Goal: Task Accomplishment & Management: Use online tool/utility

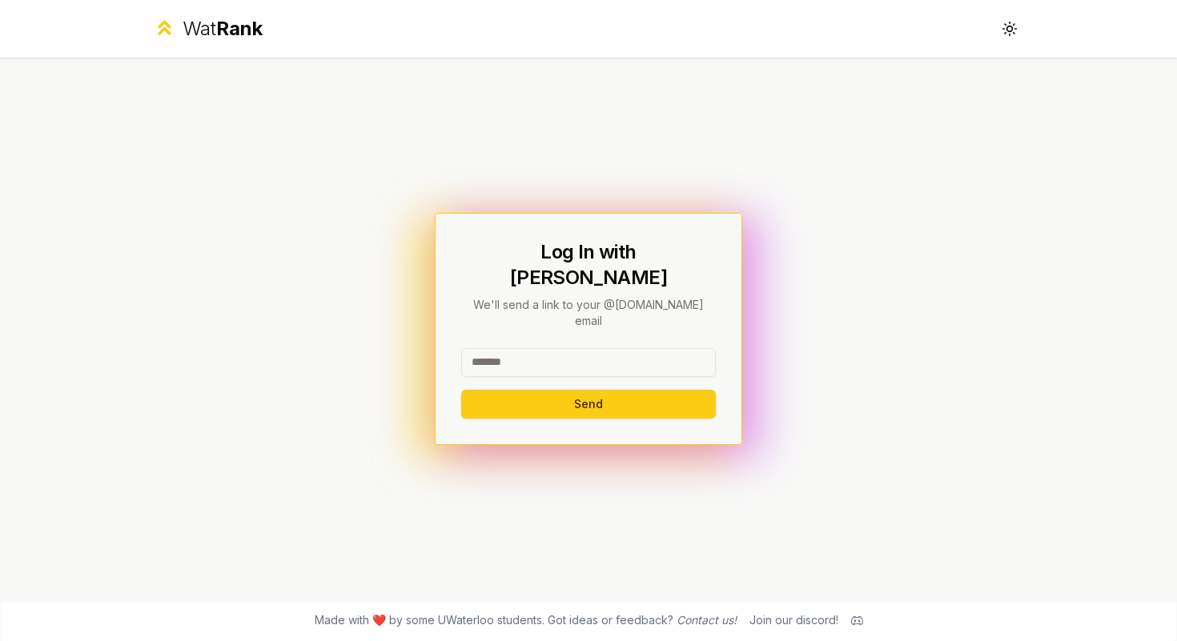
click at [589, 348] on input at bounding box center [588, 362] width 255 height 29
type input "*******"
click at [461, 390] on button "Send" at bounding box center [588, 404] width 255 height 29
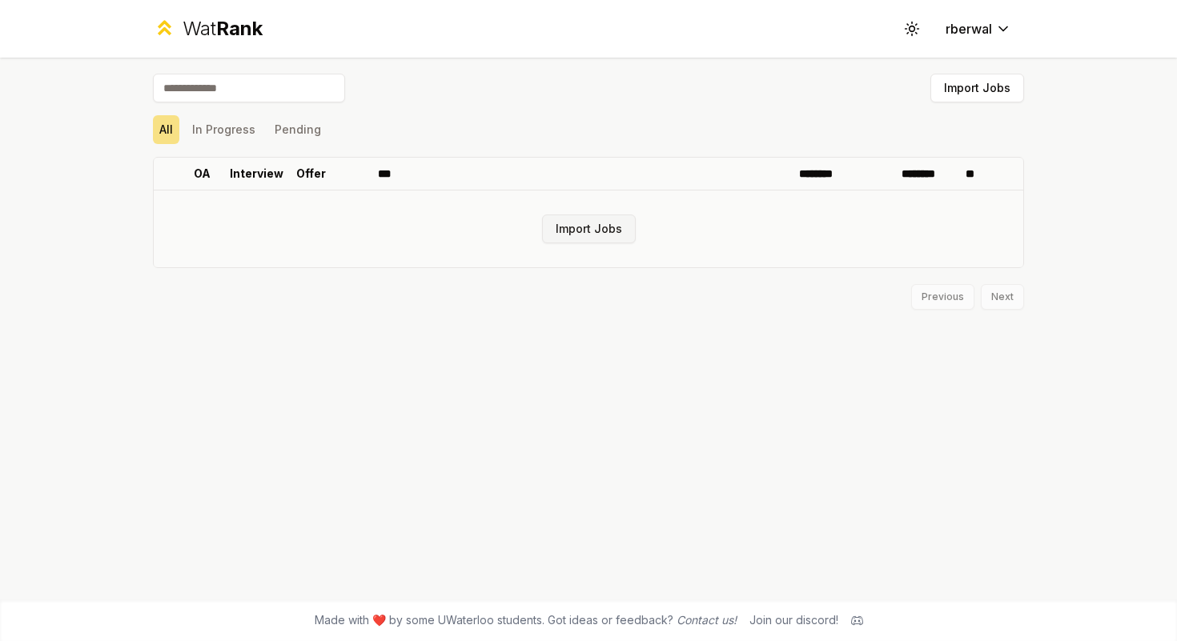
click at [569, 227] on button "Import Jobs" at bounding box center [589, 229] width 94 height 29
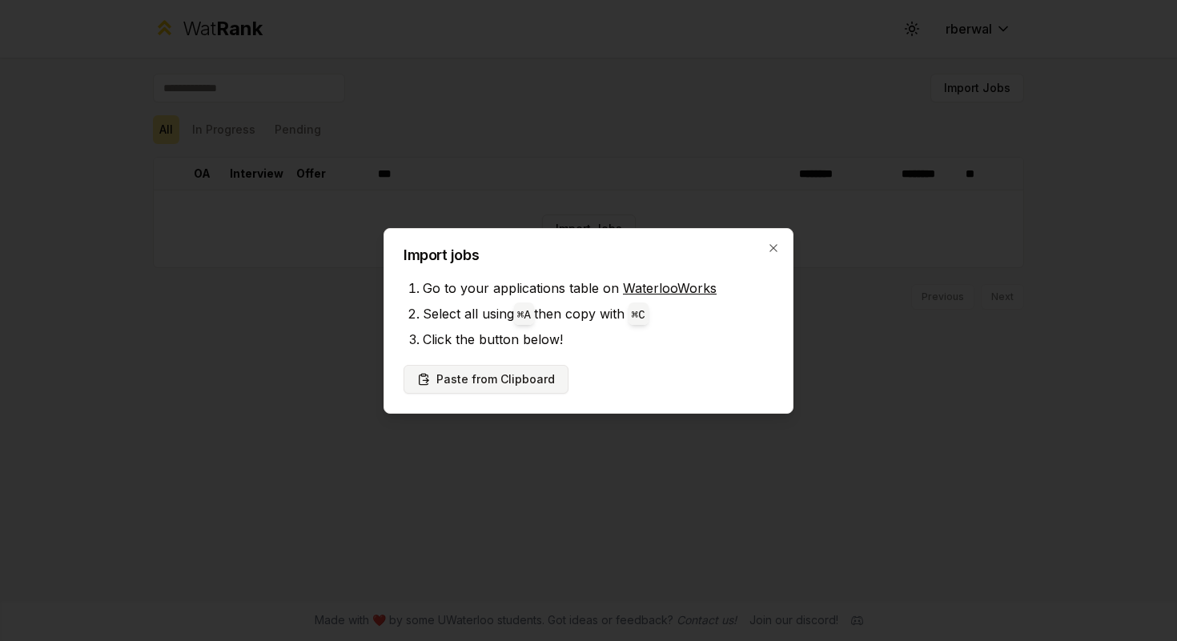
click at [510, 383] on button "Paste from Clipboard" at bounding box center [486, 379] width 165 height 29
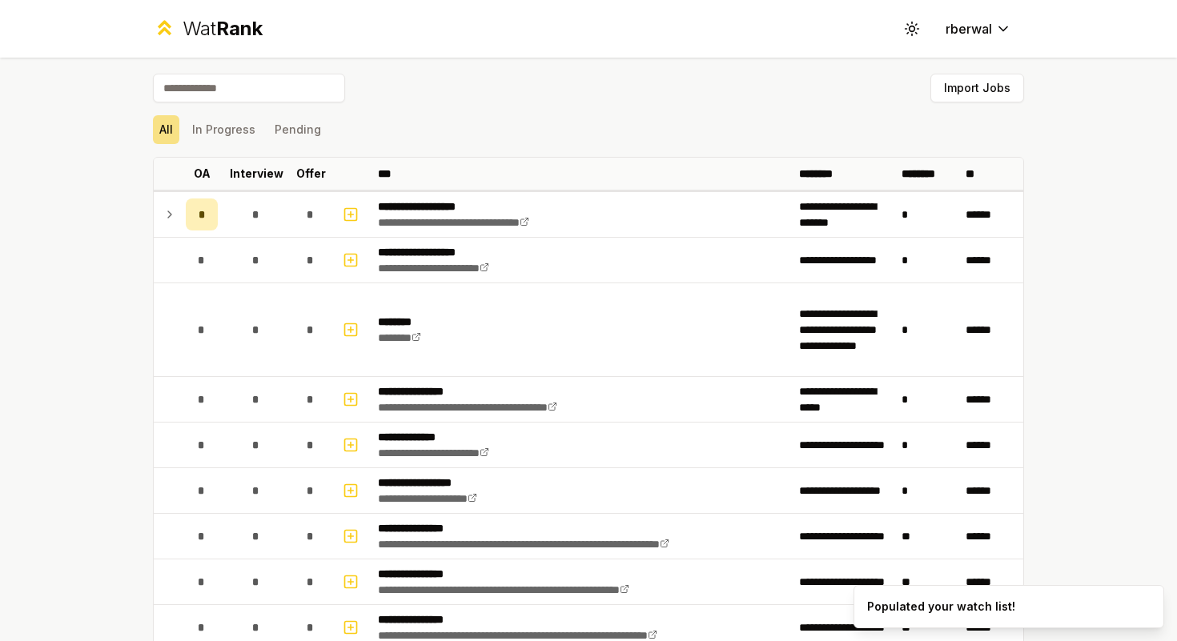
click at [970, 102] on div "Import Jobs" at bounding box center [588, 91] width 871 height 35
click at [973, 94] on button "Import Jobs" at bounding box center [977, 88] width 94 height 29
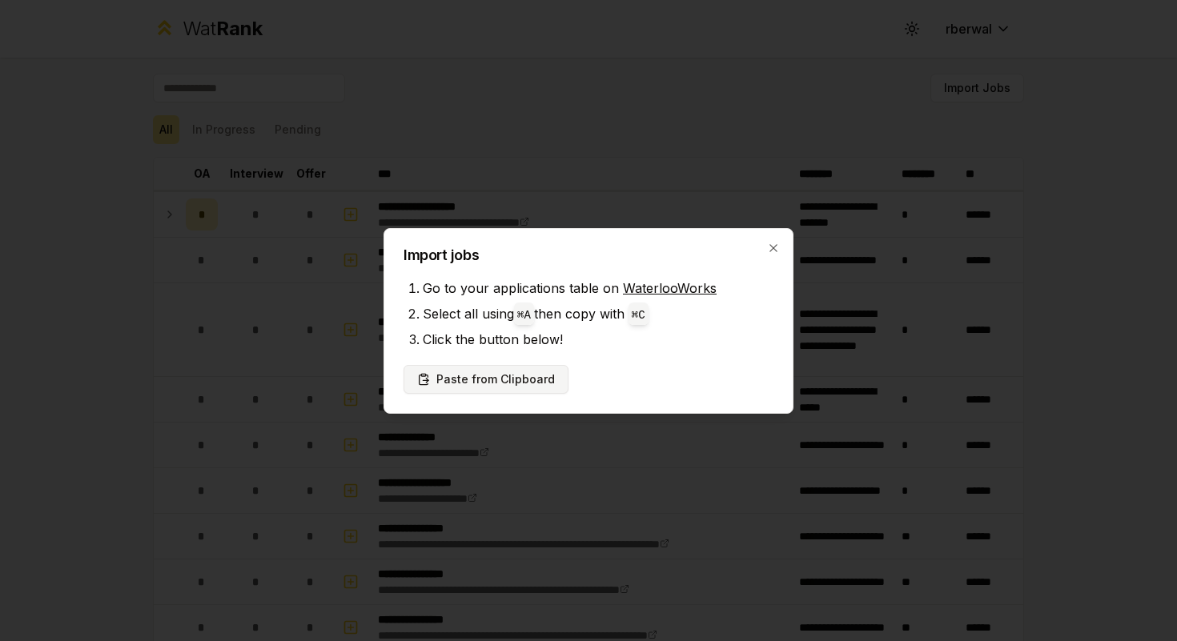
click at [512, 366] on button "Paste from Clipboard" at bounding box center [486, 379] width 165 height 29
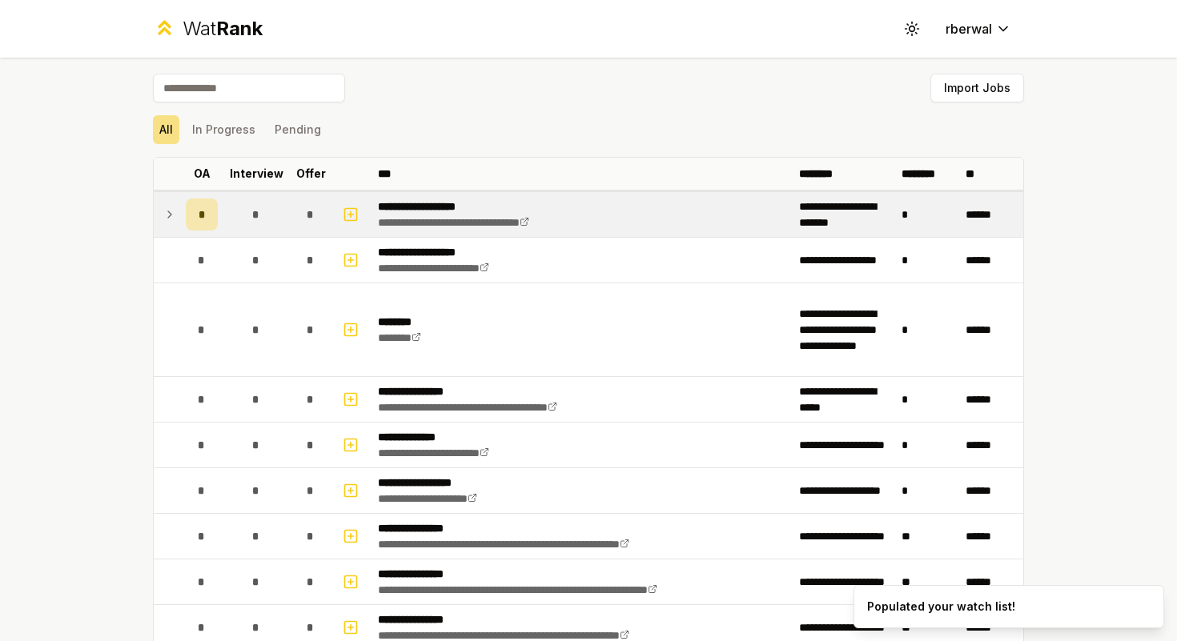
click at [173, 215] on icon at bounding box center [169, 214] width 13 height 19
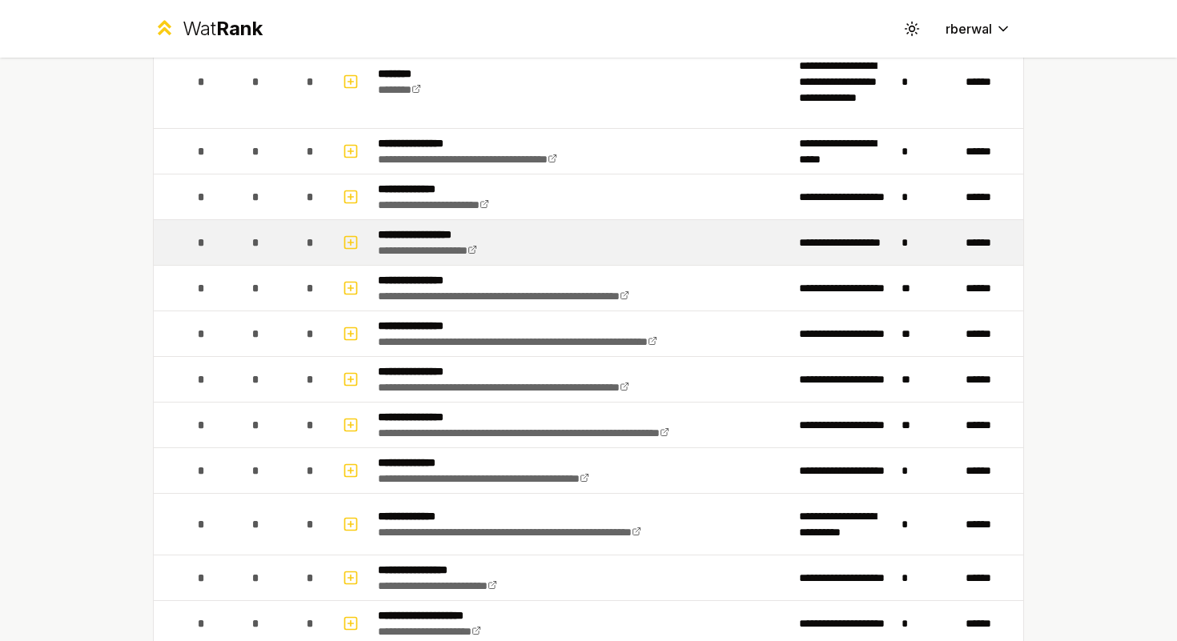
scroll to position [311, 0]
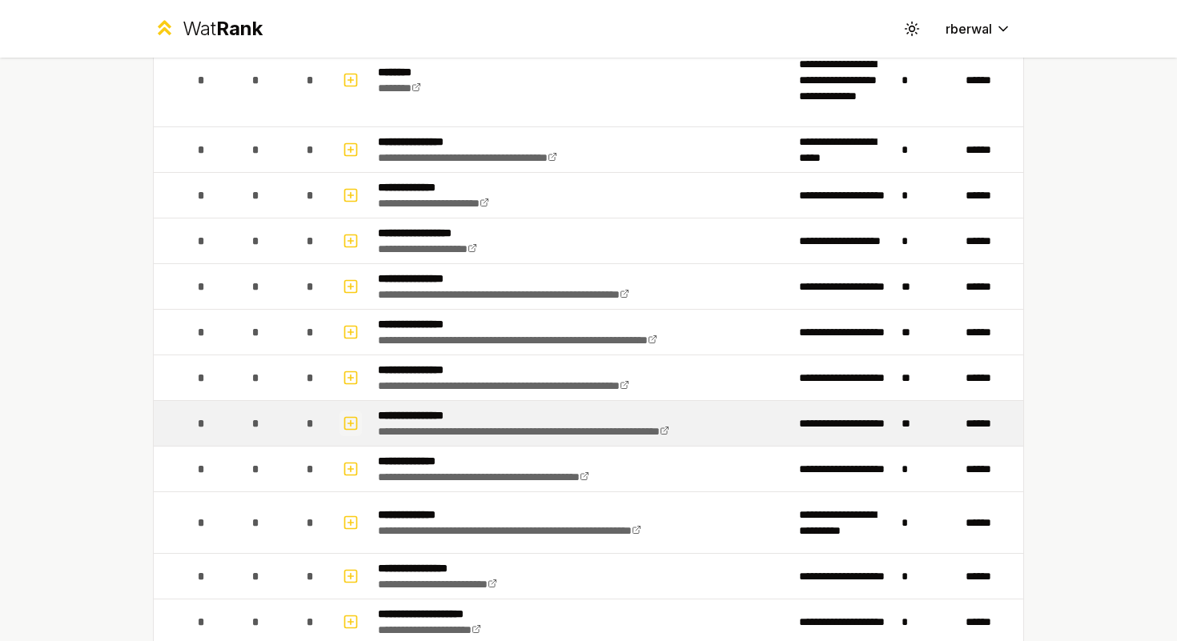
click at [350, 418] on icon "button" at bounding box center [351, 423] width 16 height 19
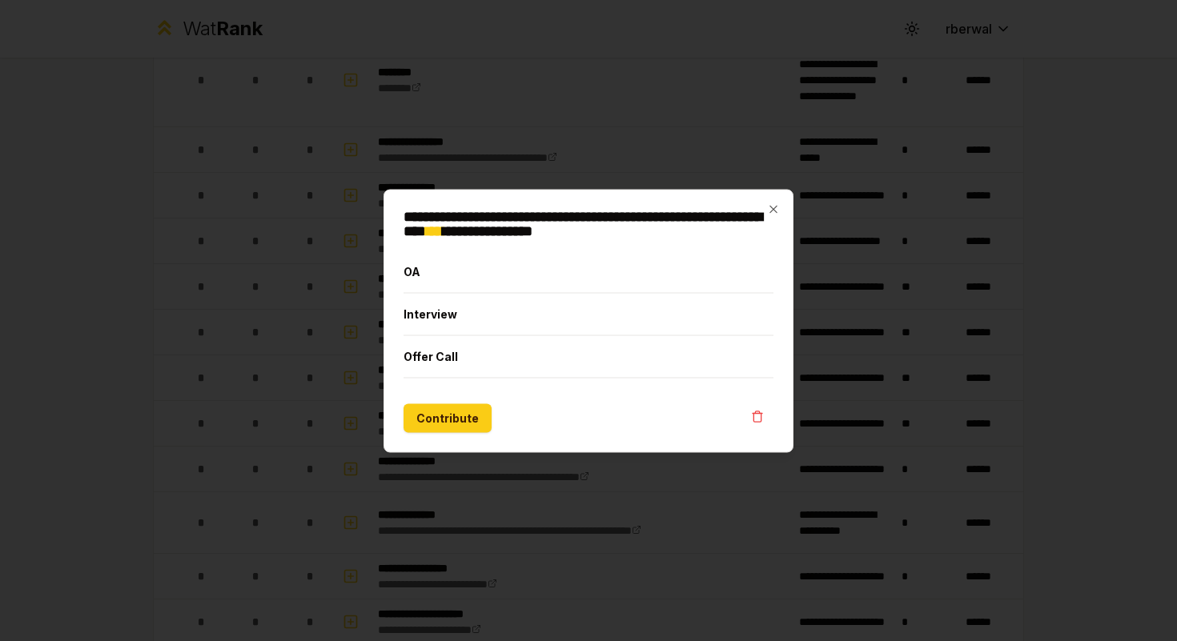
click at [778, 202] on div "**********" at bounding box center [589, 320] width 410 height 263
click at [775, 212] on icon "button" at bounding box center [773, 209] width 13 height 13
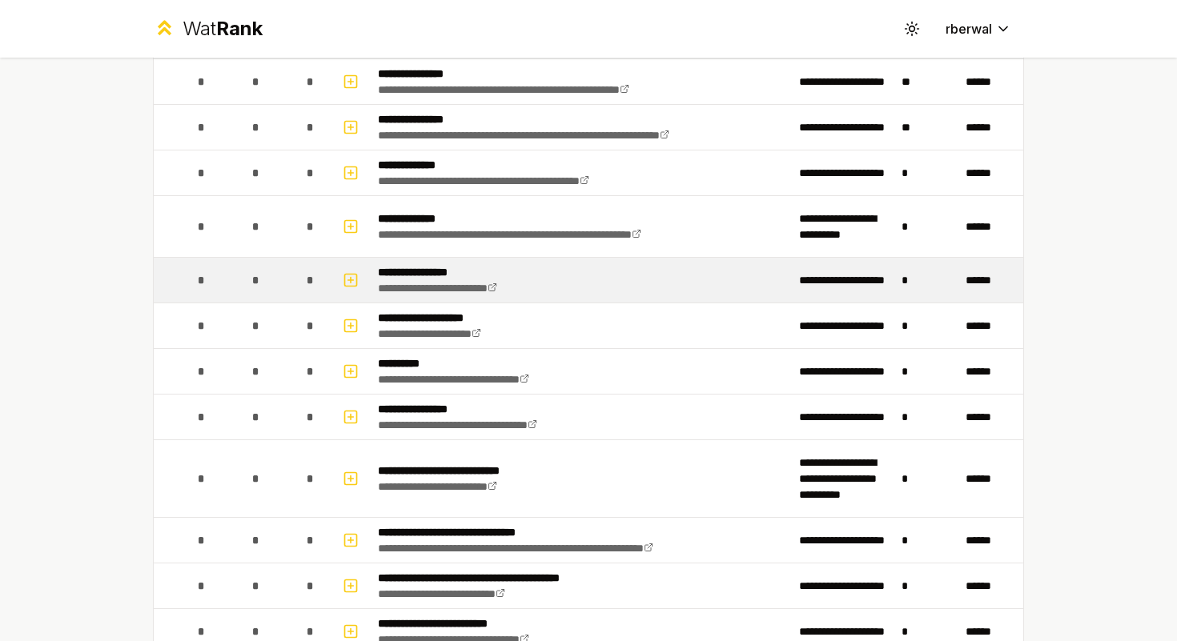
scroll to position [610, 0]
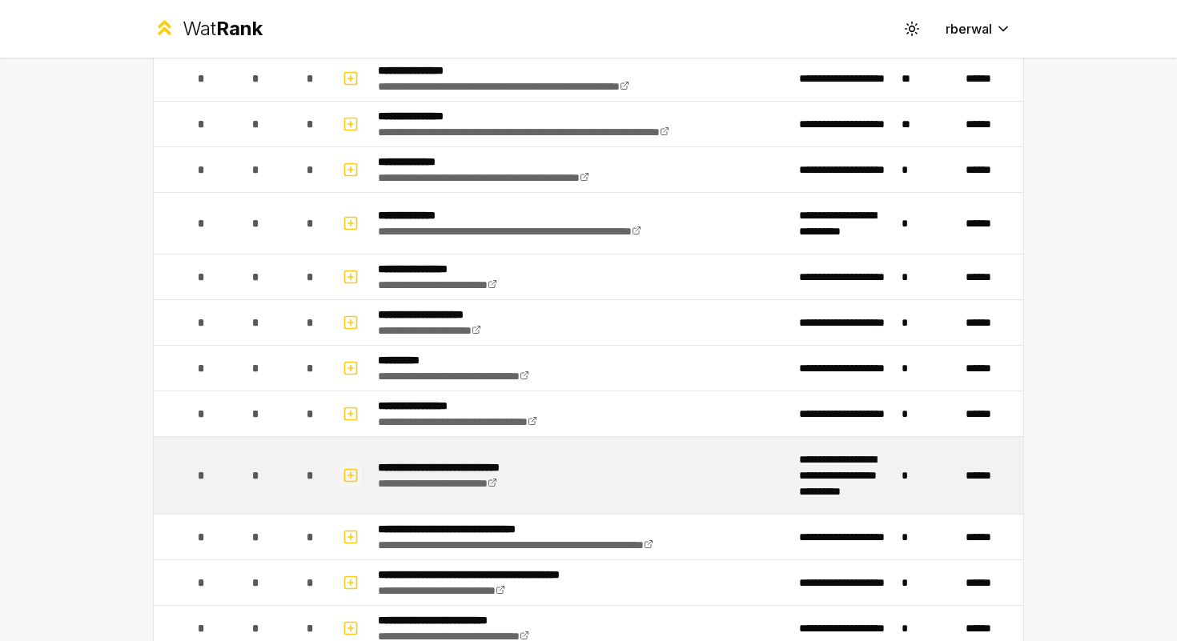
click at [355, 468] on icon "button" at bounding box center [351, 475] width 16 height 19
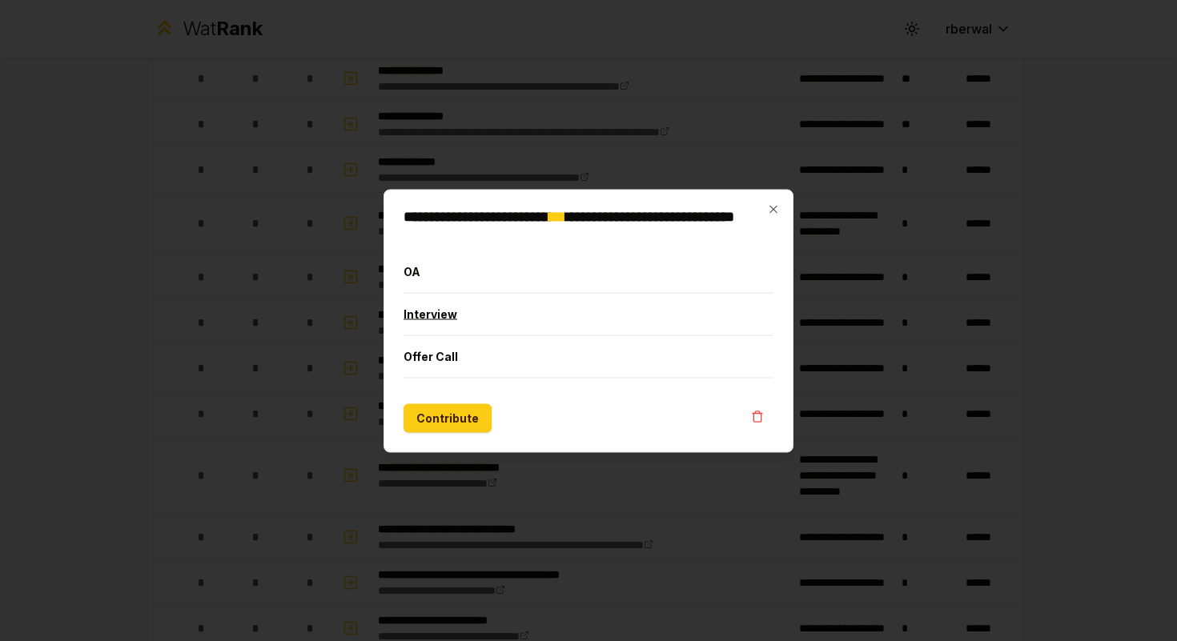
click at [504, 305] on button "Interview" at bounding box center [589, 314] width 370 height 42
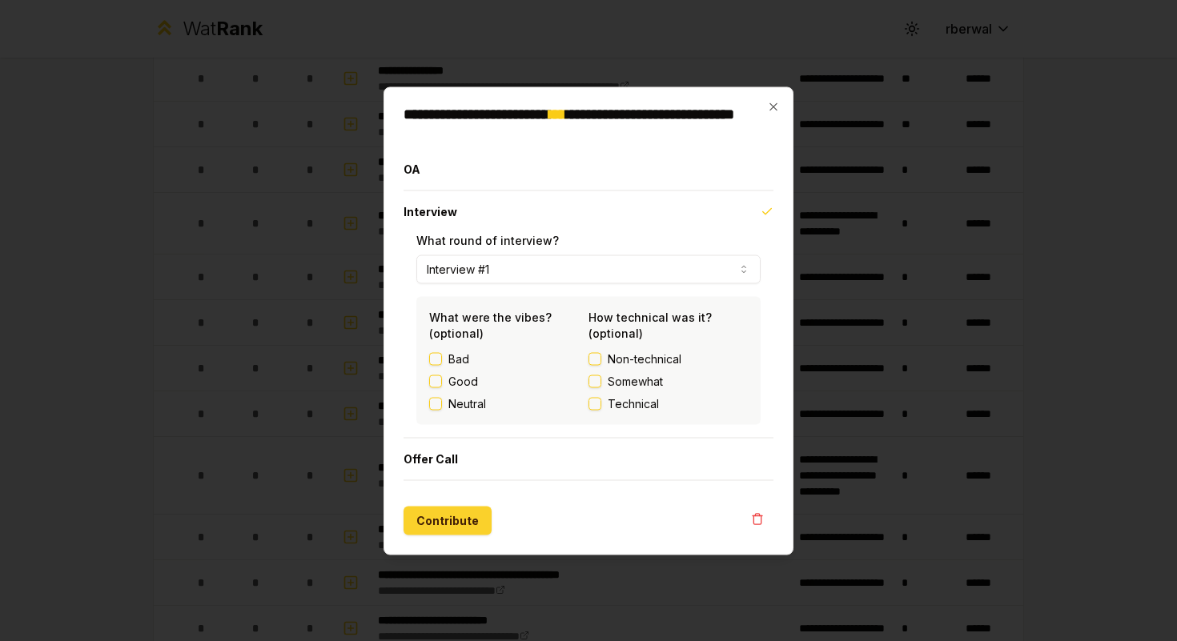
click at [442, 517] on button "Contribute" at bounding box center [448, 520] width 88 height 29
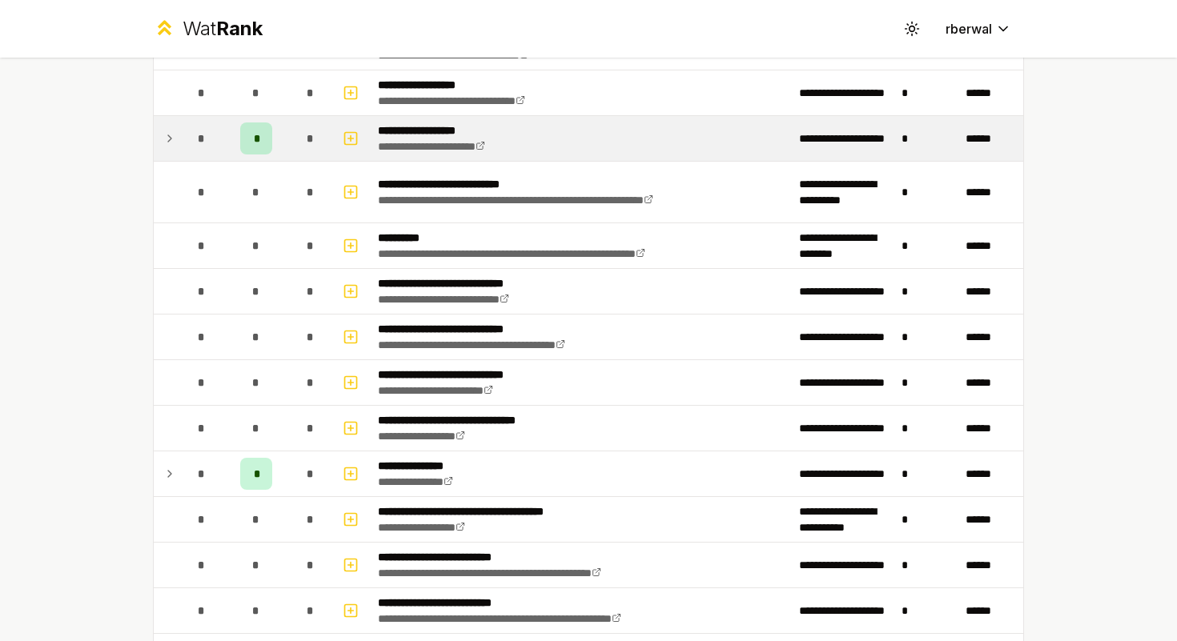
scroll to position [1268, 0]
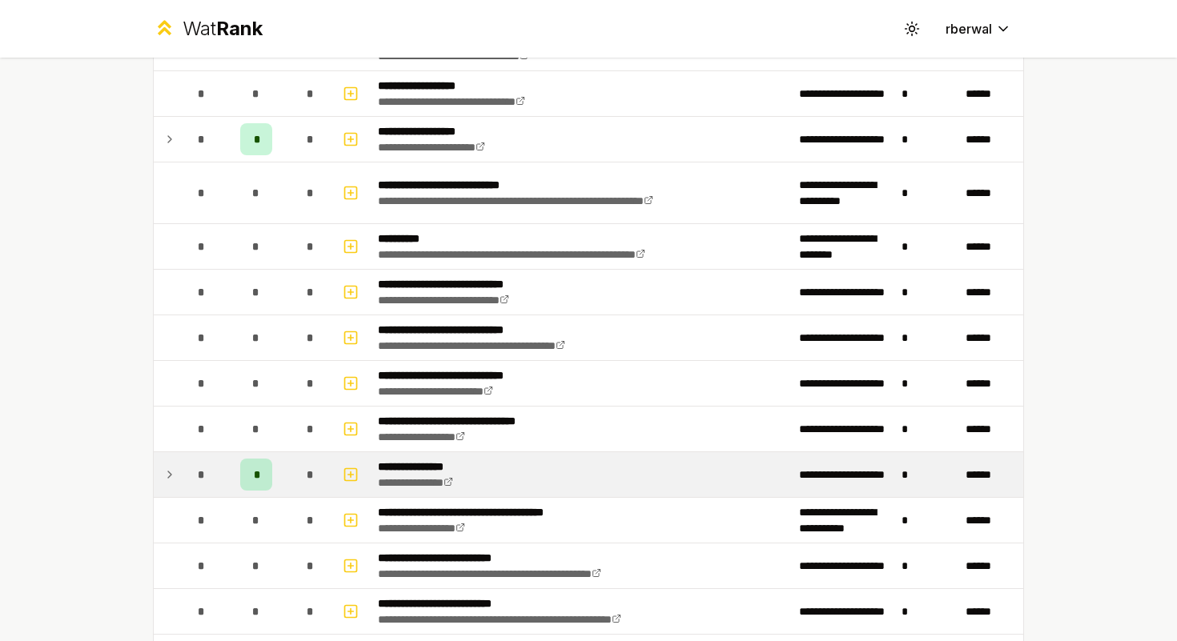
click at [174, 474] on icon at bounding box center [169, 474] width 13 height 19
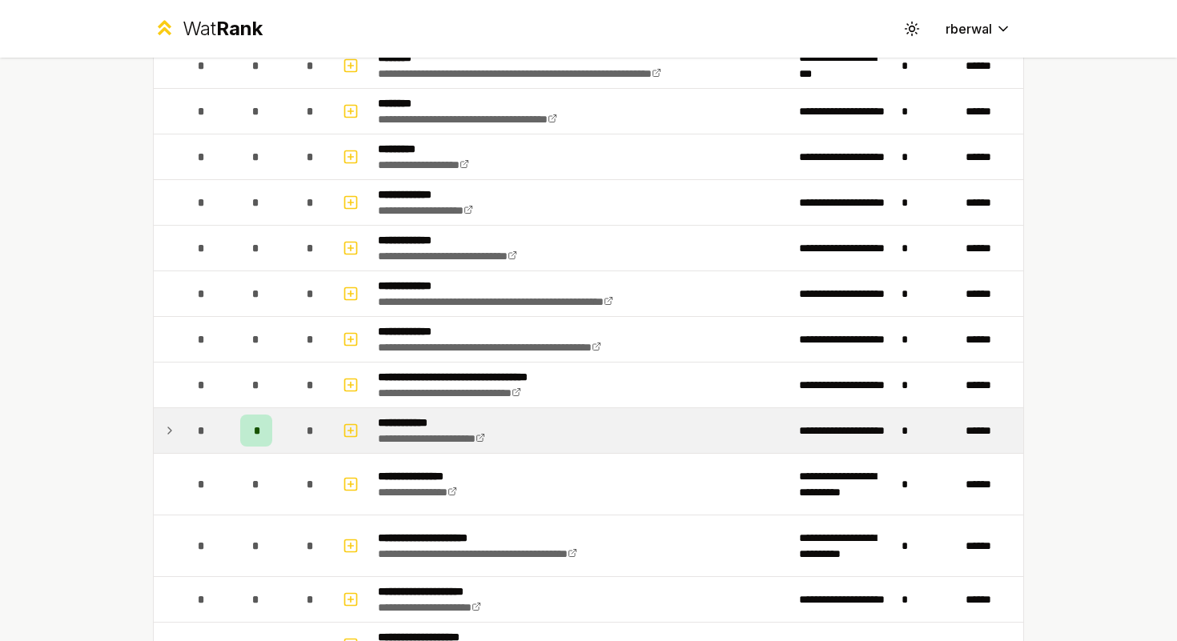
scroll to position [2947, 0]
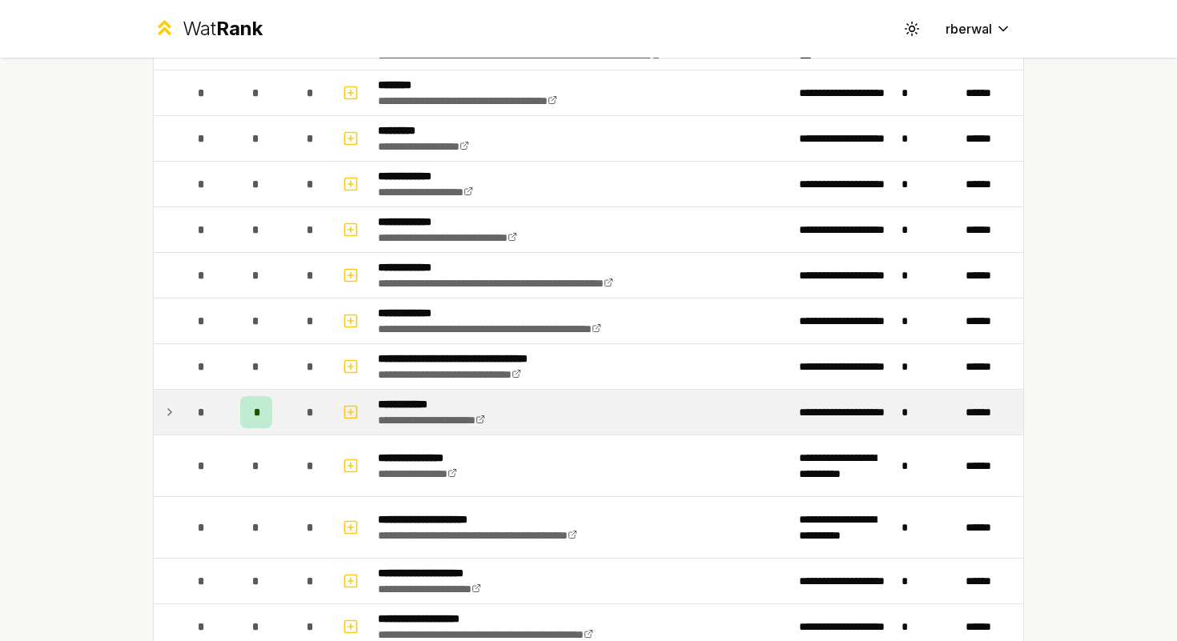
click at [174, 409] on icon at bounding box center [169, 412] width 13 height 19
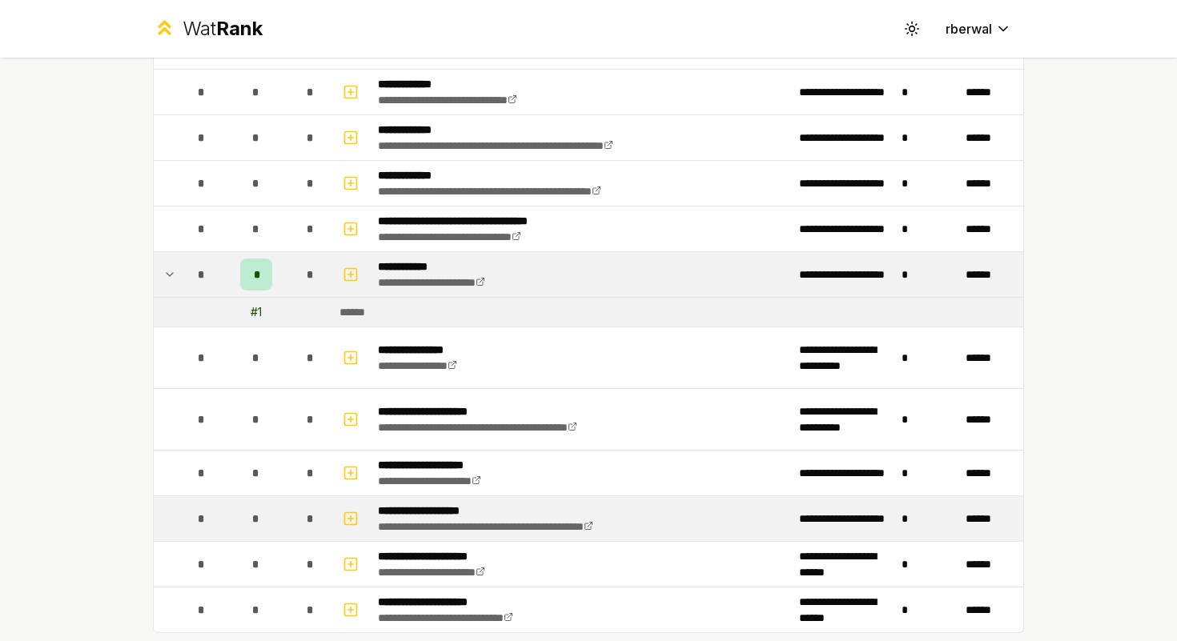
scroll to position [3176, 0]
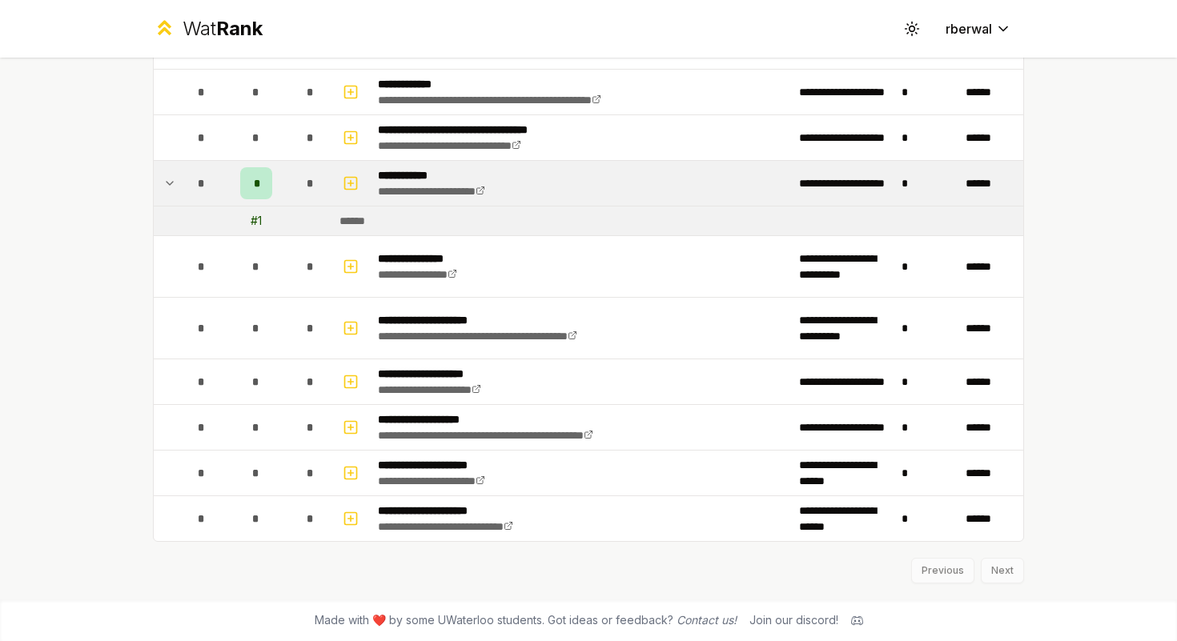
click at [998, 567] on div "Previous Next" at bounding box center [588, 563] width 871 height 42
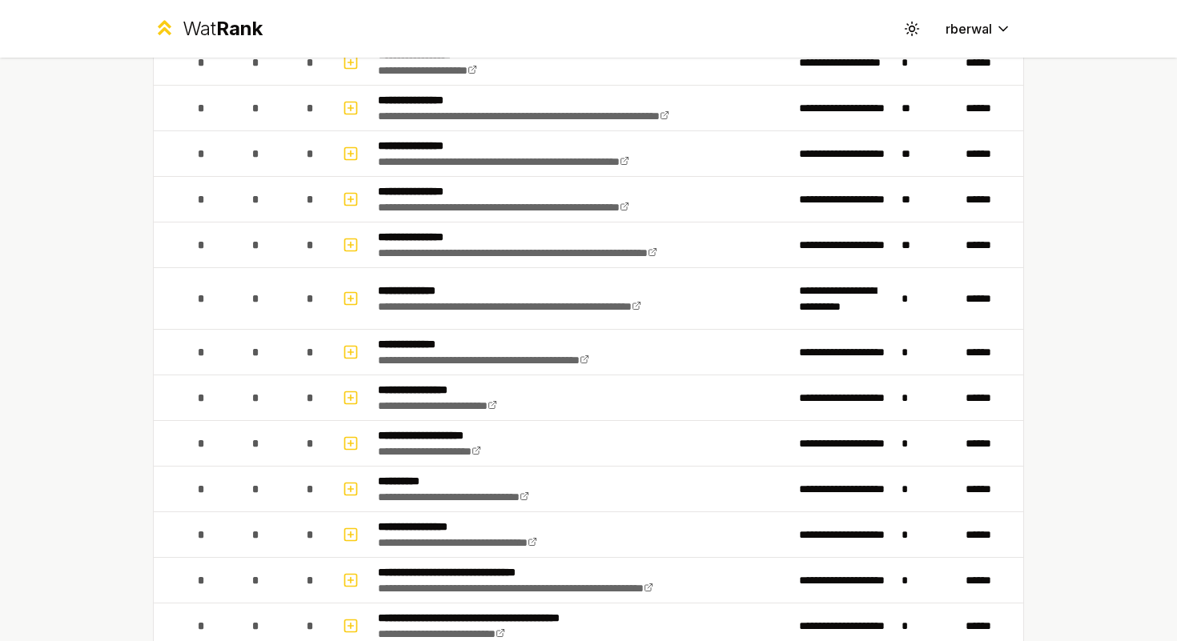
scroll to position [0, 0]
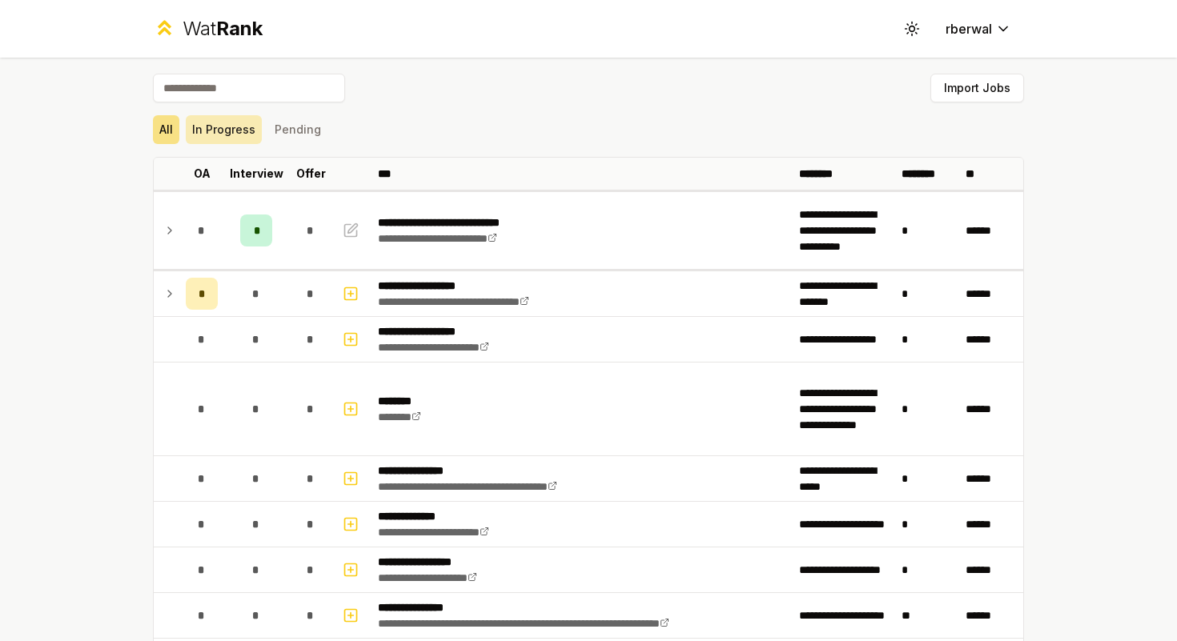
click at [230, 128] on button "In Progress" at bounding box center [224, 129] width 76 height 29
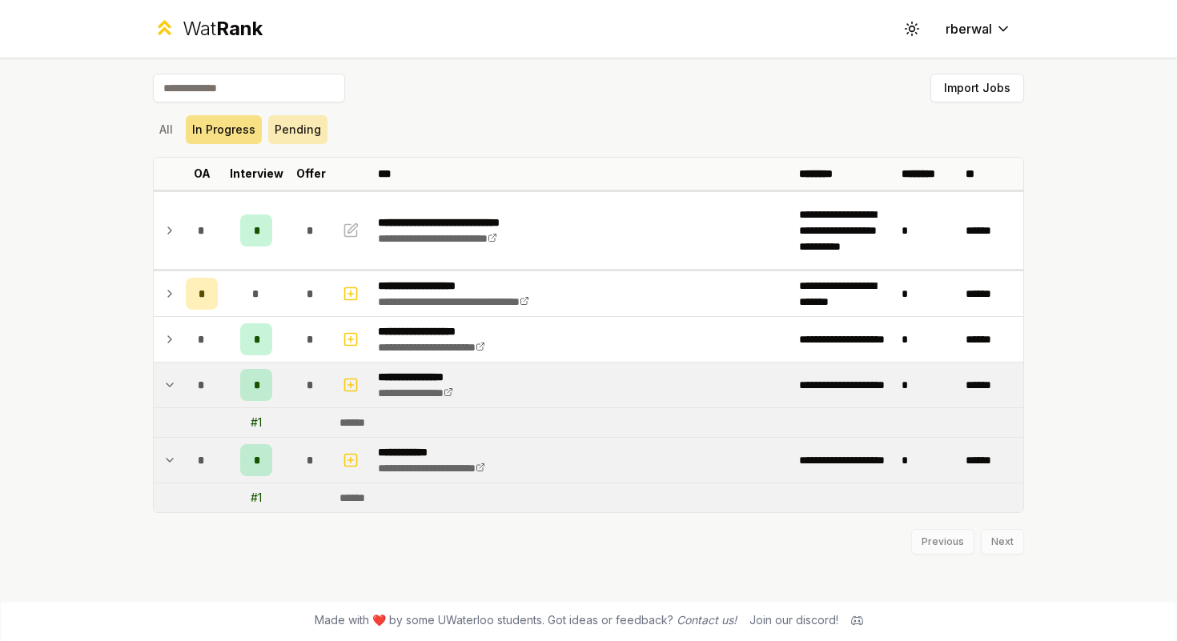
click at [295, 128] on button "Pending" at bounding box center [297, 129] width 59 height 29
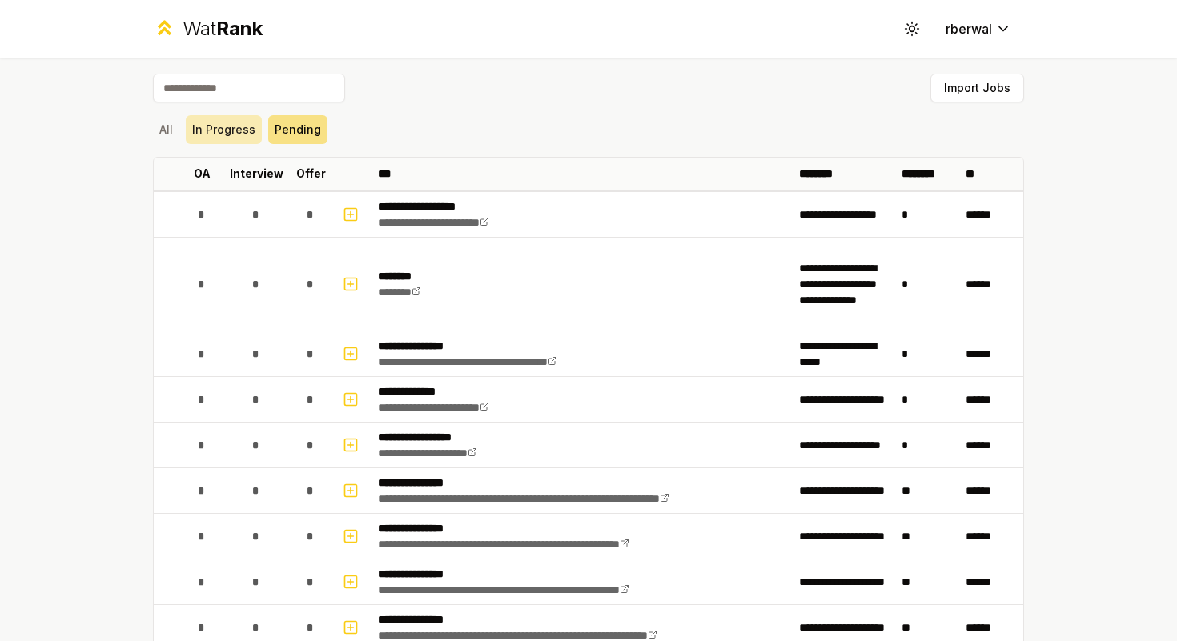
click at [237, 131] on button "In Progress" at bounding box center [224, 129] width 76 height 29
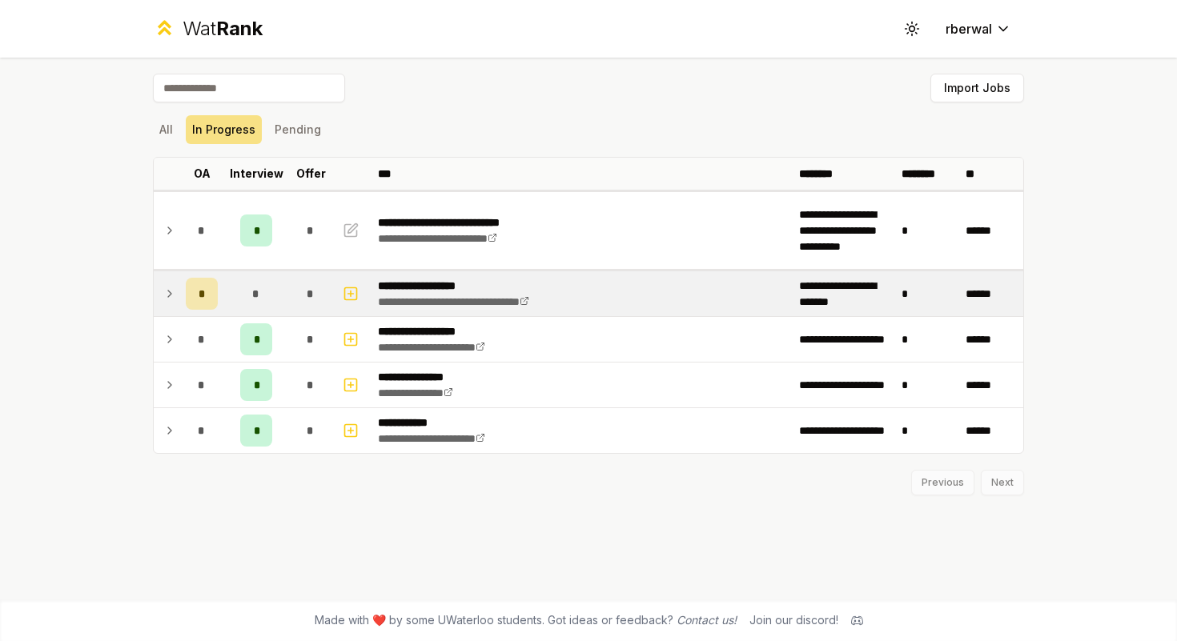
click at [187, 299] on div "*" at bounding box center [202, 294] width 32 height 32
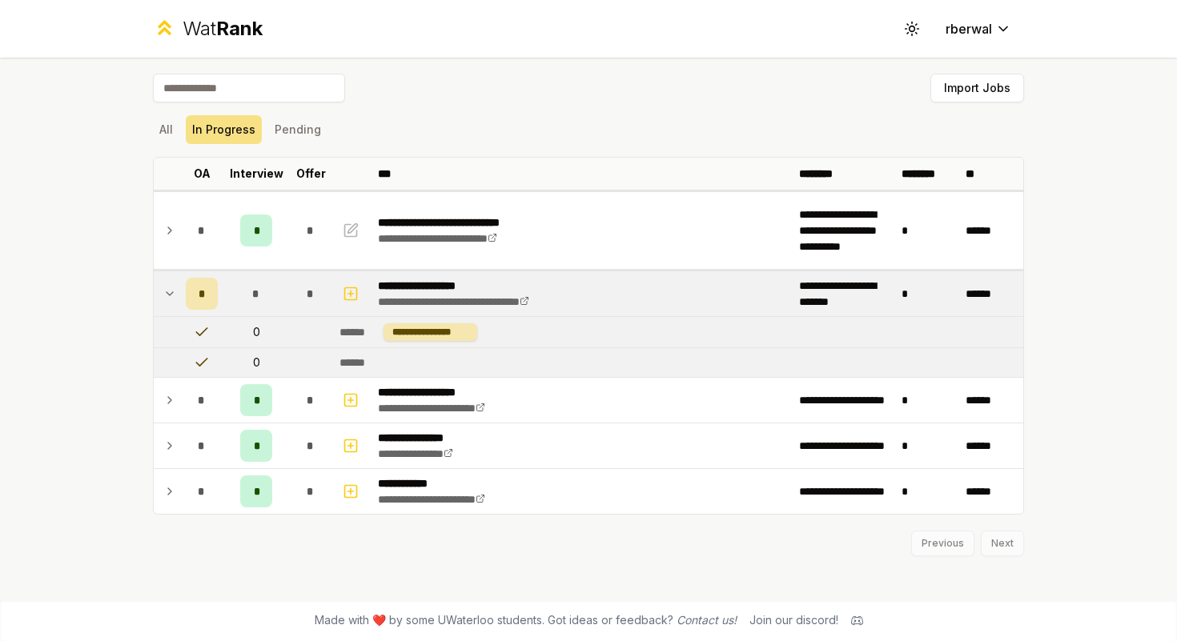
click at [180, 122] on div "All In Progress Pending" at bounding box center [588, 129] width 871 height 29
click at [174, 123] on button "All" at bounding box center [166, 129] width 26 height 29
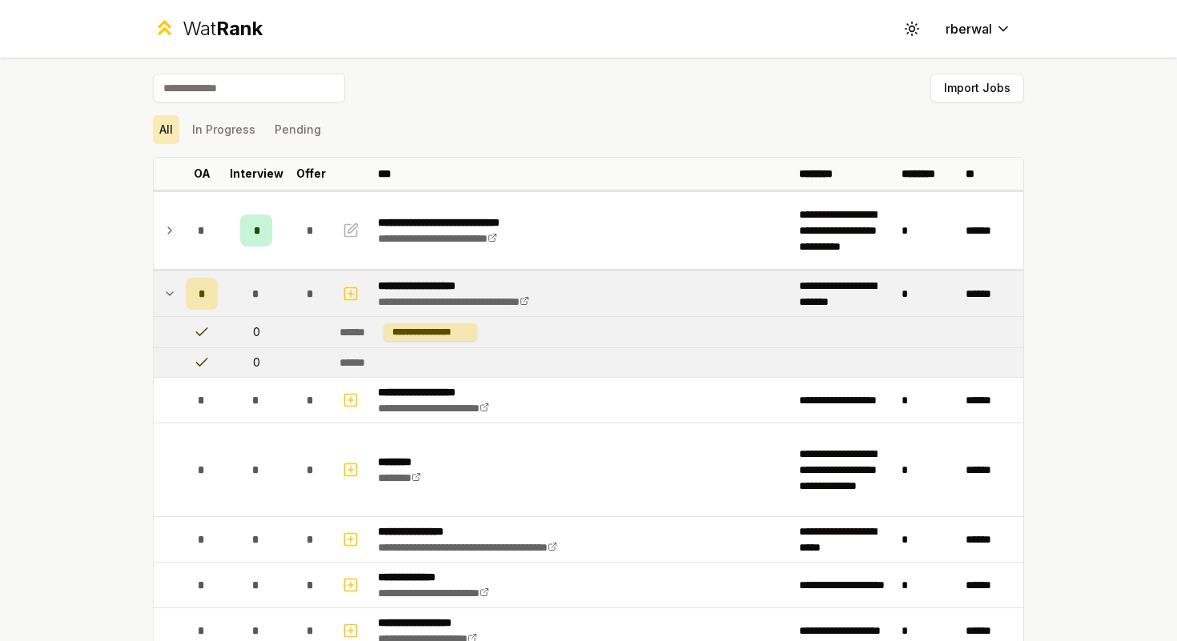
click at [174, 123] on button "All" at bounding box center [166, 129] width 26 height 29
